Goal: Transaction & Acquisition: Book appointment/travel/reservation

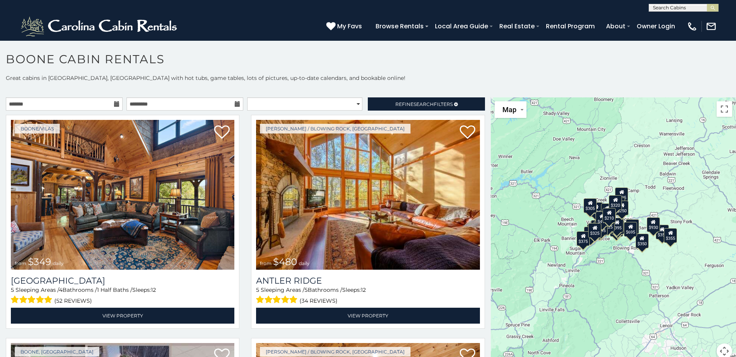
drag, startPoint x: 682, startPoint y: 279, endPoint x: 624, endPoint y: 281, distance: 57.5
click at [624, 281] on div "$480 $525 $315 $355 $675 $635 $930 $400 $451 $330 $400 $485 $460 $395 $255 $565…" at bounding box center [613, 232] width 245 height 271
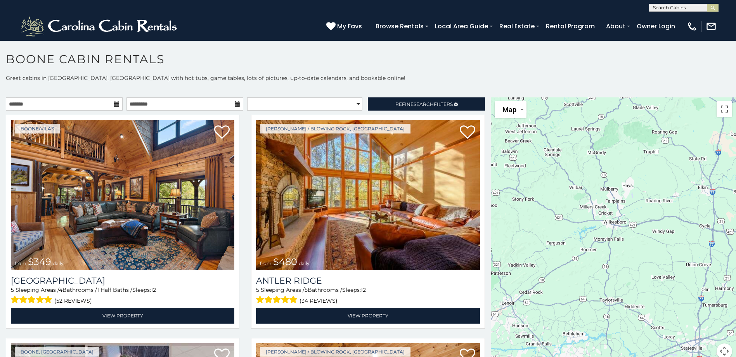
drag, startPoint x: 684, startPoint y: 229, endPoint x: 523, endPoint y: 208, distance: 162.0
click at [523, 208] on div at bounding box center [613, 232] width 245 height 271
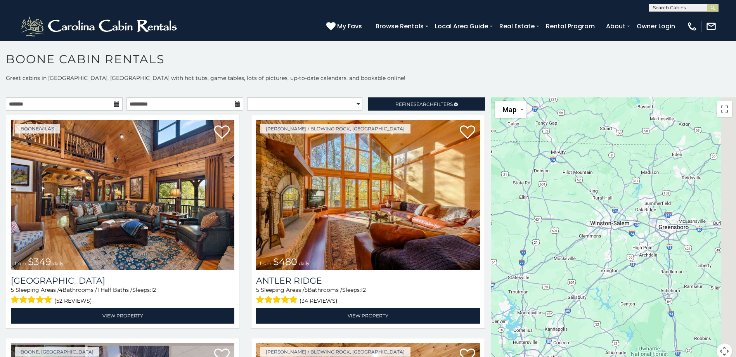
drag, startPoint x: 681, startPoint y: 222, endPoint x: 530, endPoint y: 211, distance: 152.1
click at [528, 211] on div "$349 $480 $525 $315 $355 $675 $635 $930 $400 $451 $330 $400 $485 $460 $395 $255…" at bounding box center [613, 232] width 245 height 271
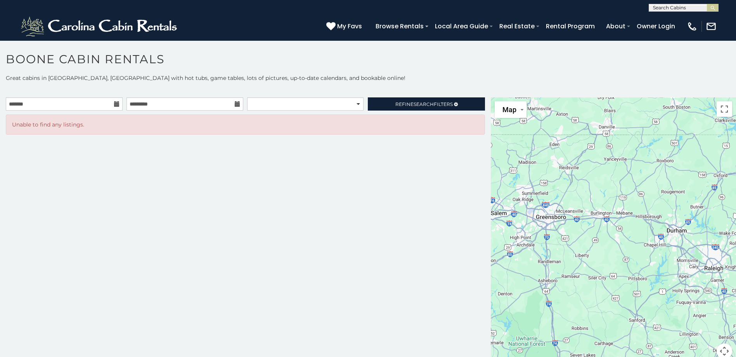
drag, startPoint x: 601, startPoint y: 191, endPoint x: 570, endPoint y: 186, distance: 30.7
click at [570, 186] on div at bounding box center [613, 232] width 245 height 271
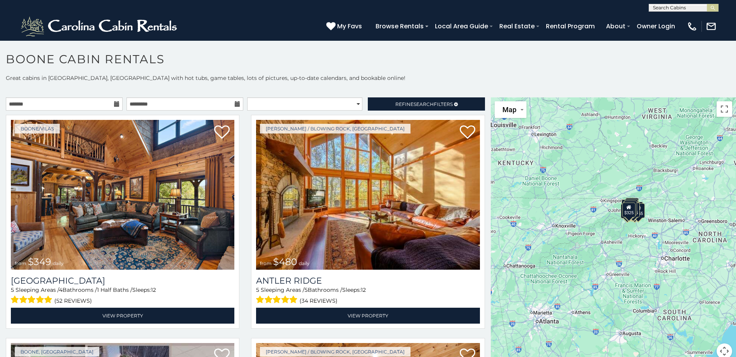
drag, startPoint x: 567, startPoint y: 256, endPoint x: 663, endPoint y: 248, distance: 96.6
click at [663, 248] on div "$349 $480 $525 $315 $355 $675 $635 $930 $400 $451 $330 $400 $485 $460 $395 $255…" at bounding box center [613, 232] width 245 height 271
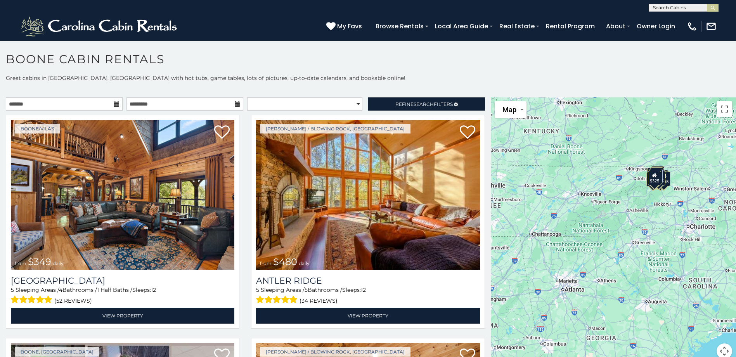
drag, startPoint x: 638, startPoint y: 264, endPoint x: 635, endPoint y: 227, distance: 37.0
click at [635, 227] on div "$349 $480 $525 $315 $355 $675 $635 $930 $400 $451 $330 $400 $485 $460 $395 $255…" at bounding box center [613, 232] width 245 height 271
click at [627, 210] on div at bounding box center [613, 232] width 245 height 271
click at [102, 24] on img at bounding box center [99, 26] width 161 height 23
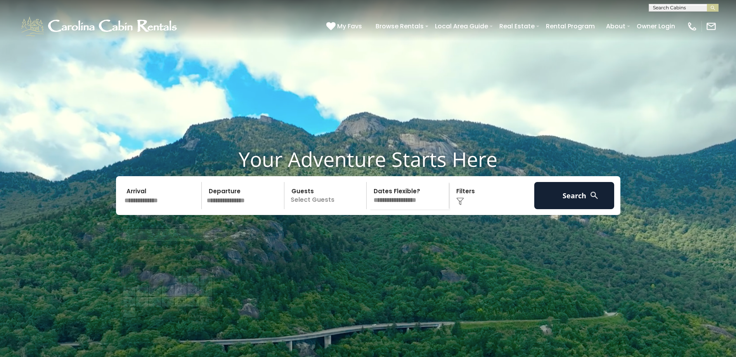
click at [161, 209] on input "text" at bounding box center [162, 195] width 80 height 27
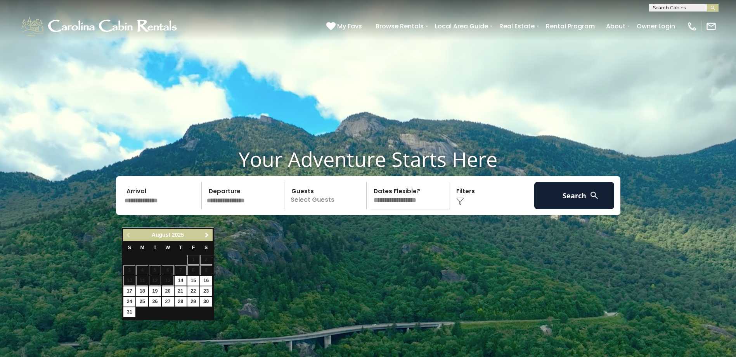
click at [206, 237] on span "Next" at bounding box center [207, 235] width 6 height 6
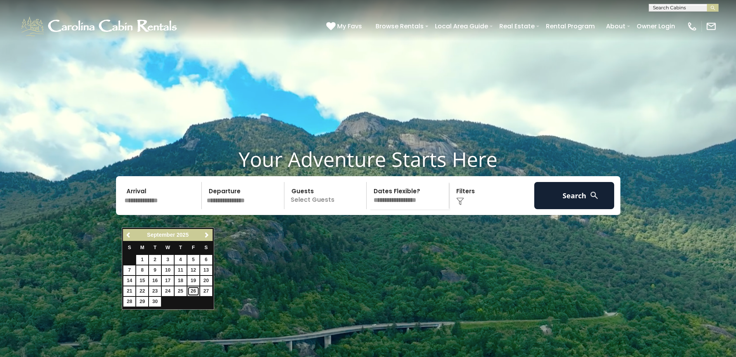
click at [195, 291] on link "26" at bounding box center [193, 291] width 12 height 10
type input "*******"
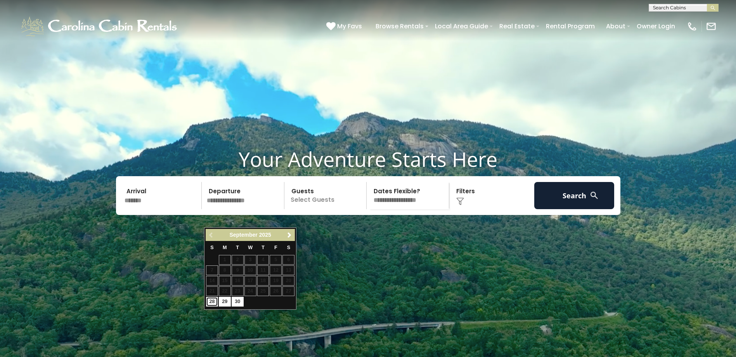
click at [214, 301] on link "28" at bounding box center [212, 302] width 12 height 10
type input "*******"
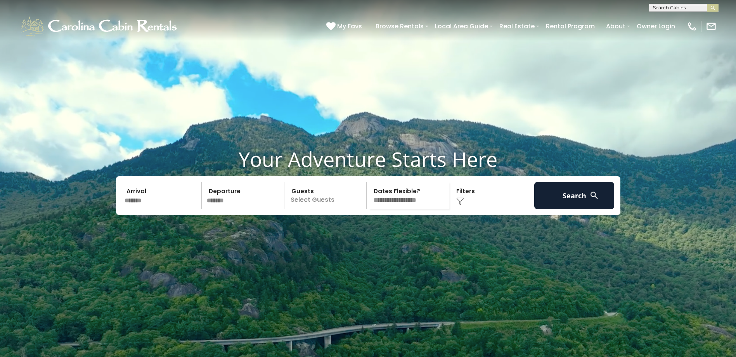
click at [322, 209] on p "Select Guests" at bounding box center [327, 195] width 80 height 27
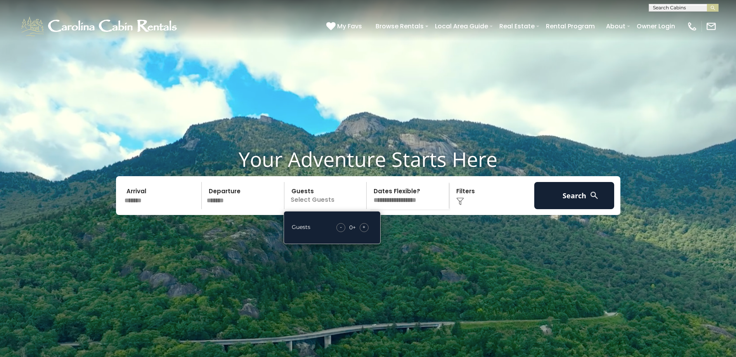
click at [366, 232] on div "+" at bounding box center [364, 227] width 9 height 9
click at [472, 209] on div "Click to Choose" at bounding box center [492, 195] width 80 height 27
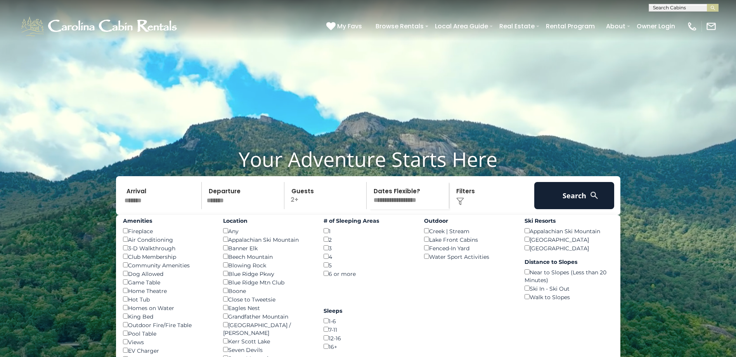
click at [471, 209] on div "Click to Choose" at bounding box center [492, 195] width 80 height 27
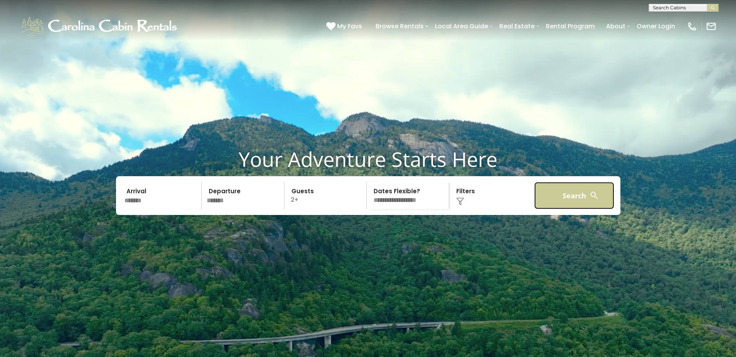
click at [551, 209] on button "Search" at bounding box center [574, 195] width 80 height 27
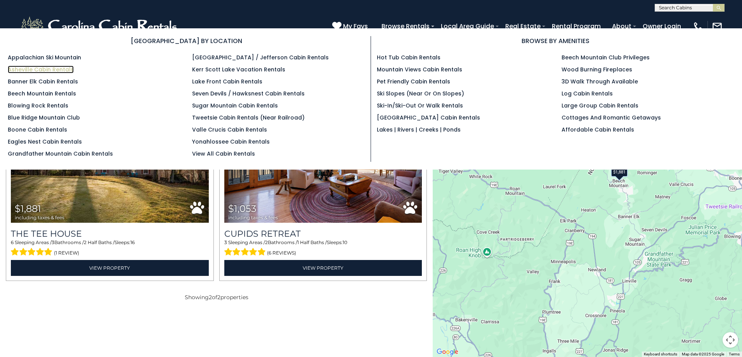
click at [61, 69] on link "Asheville Cabin Rentals" at bounding box center [41, 70] width 66 height 8
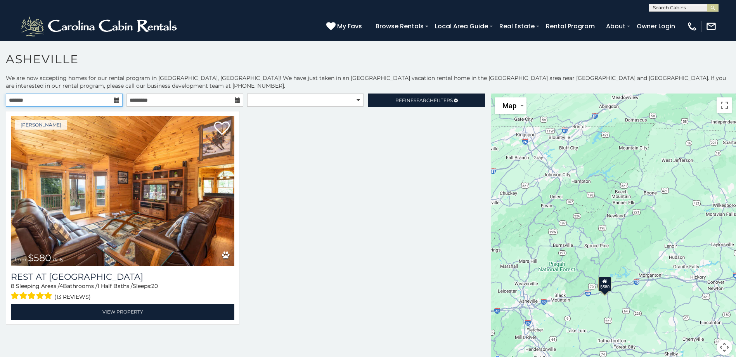
click at [69, 101] on input "text" at bounding box center [64, 100] width 117 height 13
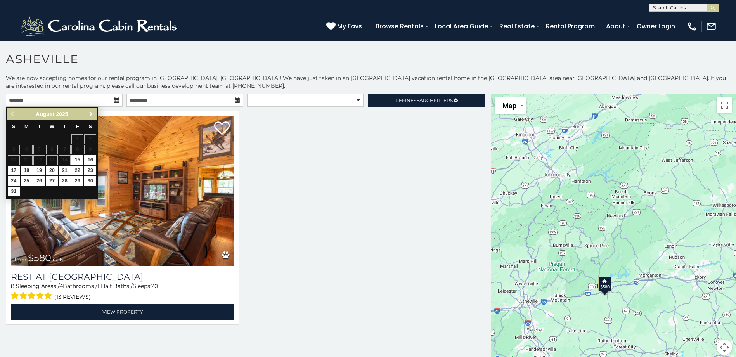
click at [90, 114] on span "Next" at bounding box center [91, 114] width 6 height 6
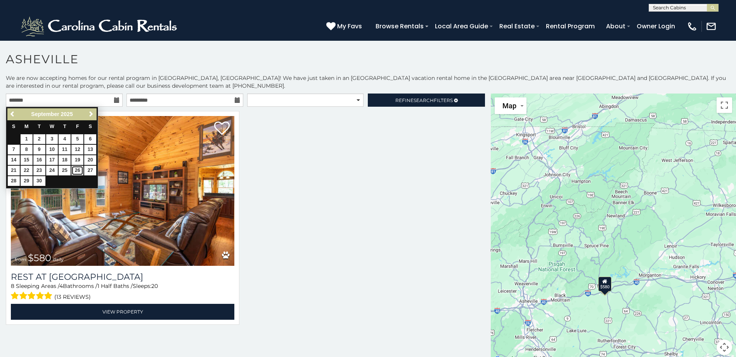
click at [77, 169] on link "26" at bounding box center [77, 171] width 12 height 10
type input "**********"
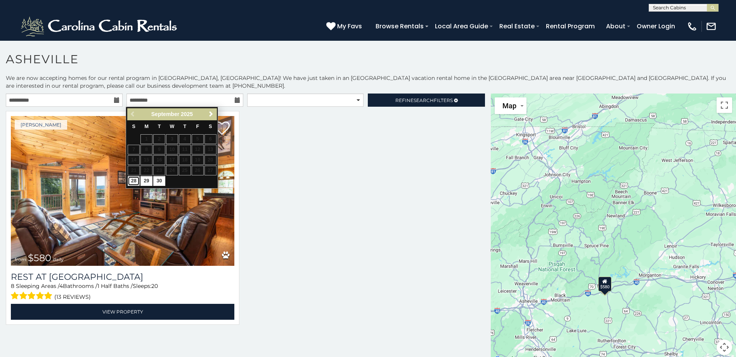
click at [132, 179] on link "28" at bounding box center [134, 181] width 12 height 10
type input "**********"
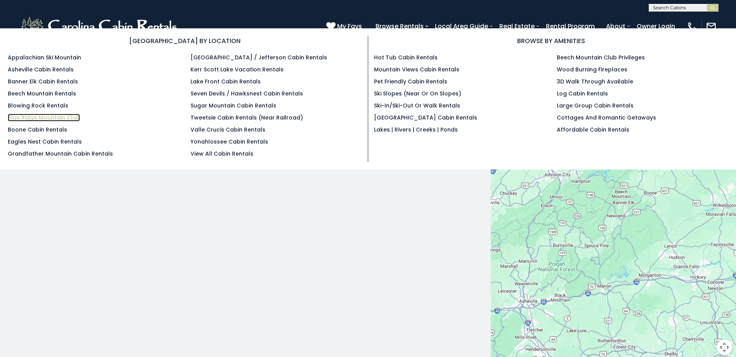
click at [72, 115] on link "Blue Ridge Mountain Club" at bounding box center [44, 118] width 72 height 8
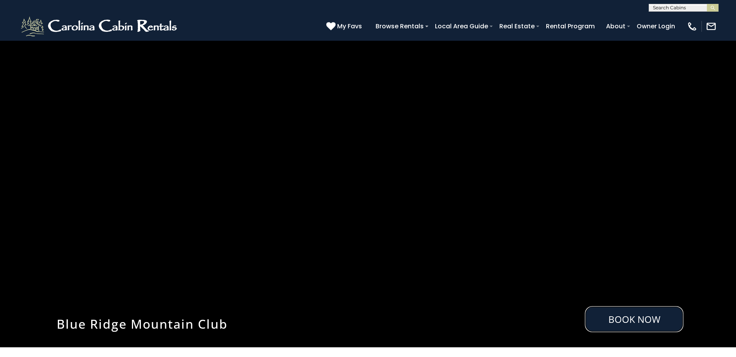
click at [631, 317] on link "Book Now" at bounding box center [634, 319] width 99 height 26
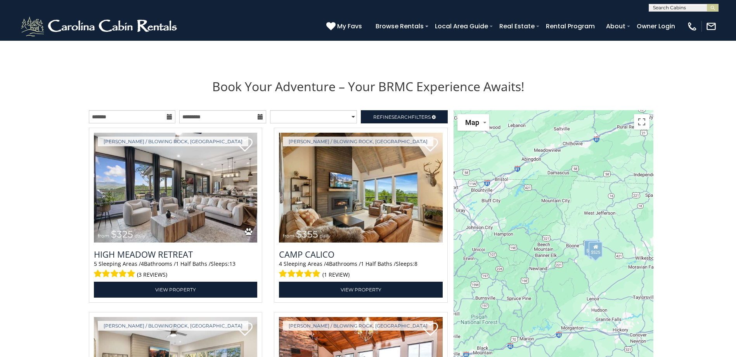
scroll to position [829, 0]
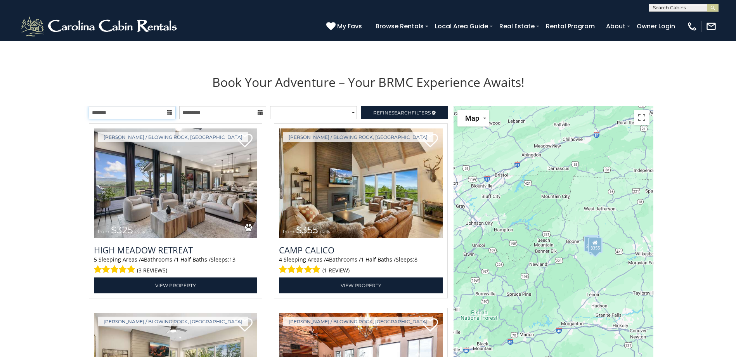
click at [153, 114] on input "text" at bounding box center [132, 112] width 87 height 13
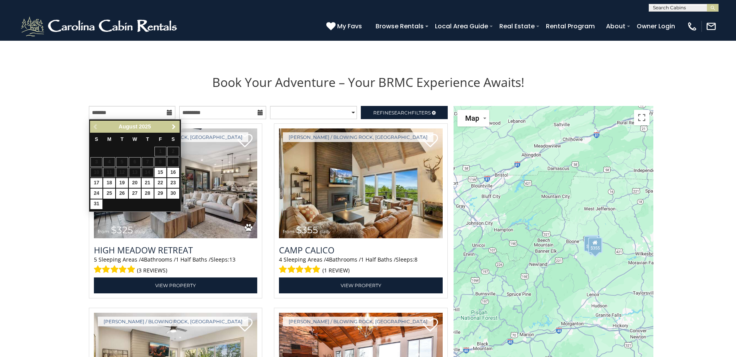
click at [175, 128] on span "Next" at bounding box center [174, 127] width 6 height 6
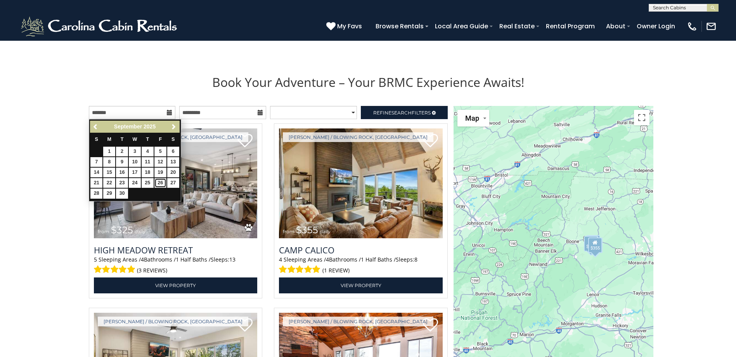
click at [160, 182] on link "26" at bounding box center [160, 183] width 12 height 10
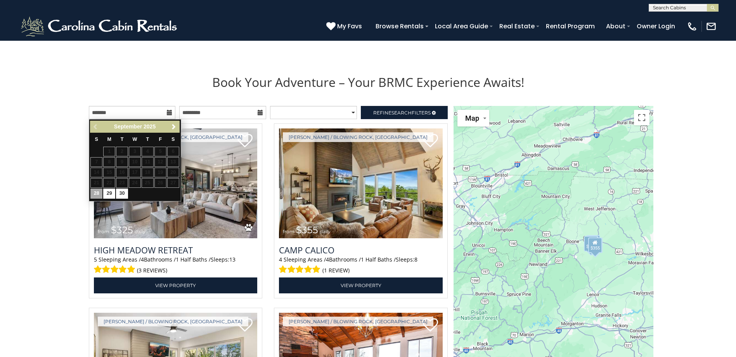
type input "**********"
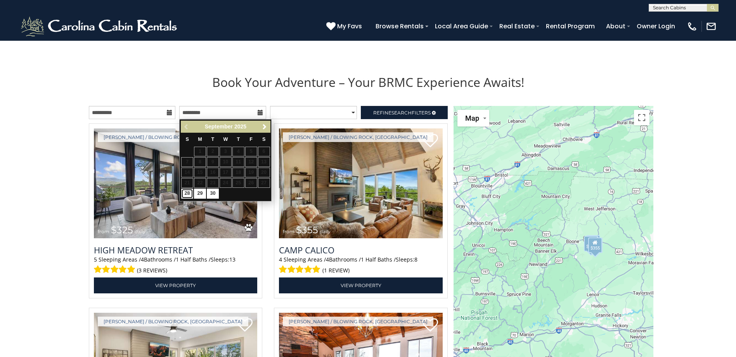
click at [188, 191] on link "28" at bounding box center [187, 194] width 12 height 10
type input "**********"
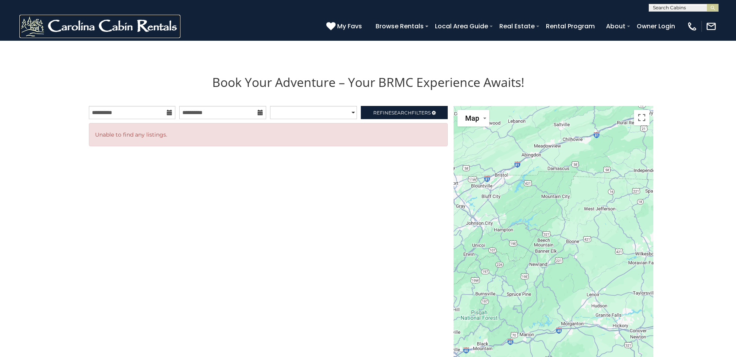
click at [163, 28] on img at bounding box center [99, 26] width 161 height 23
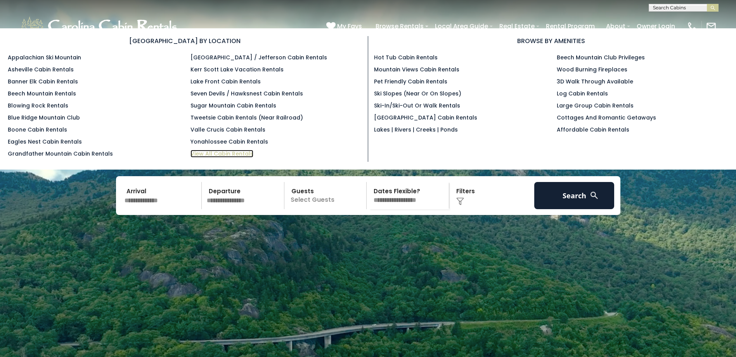
click at [224, 153] on link "View All Cabin Rentals" at bounding box center [222, 154] width 63 height 8
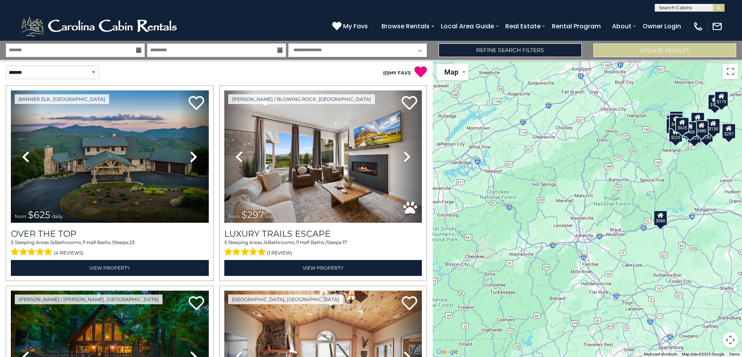
drag, startPoint x: 518, startPoint y: 268, endPoint x: 610, endPoint y: 202, distance: 113.5
click at [610, 202] on div "$625 $297 $175 $300 $580 $290 $424 $395 $270 $185 $230 $550 $349 $230 $160 $325…" at bounding box center [587, 208] width 309 height 297
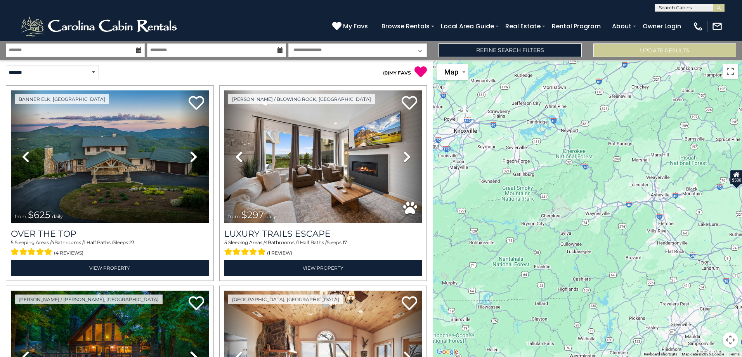
drag, startPoint x: 588, startPoint y: 261, endPoint x: 665, endPoint y: 220, distance: 87.5
click at [665, 220] on div "$625 $297 $175 $300 $580 $290 $424 $395 $270 $185 $230 $349 $230 $160 $325 $185…" at bounding box center [587, 208] width 309 height 297
